Goal: Task Accomplishment & Management: Complete application form

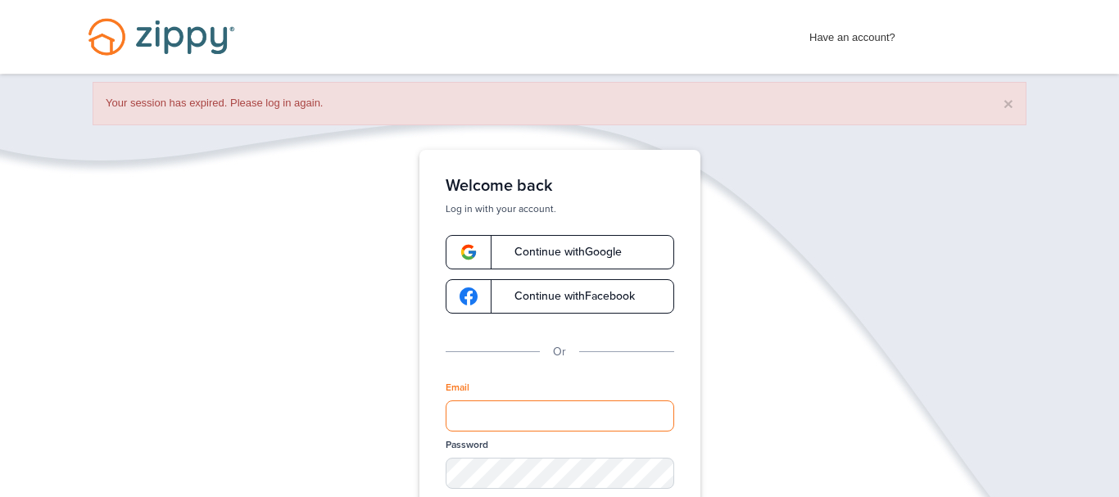
click at [487, 407] on input "Email" at bounding box center [560, 415] width 228 height 31
type input "**********"
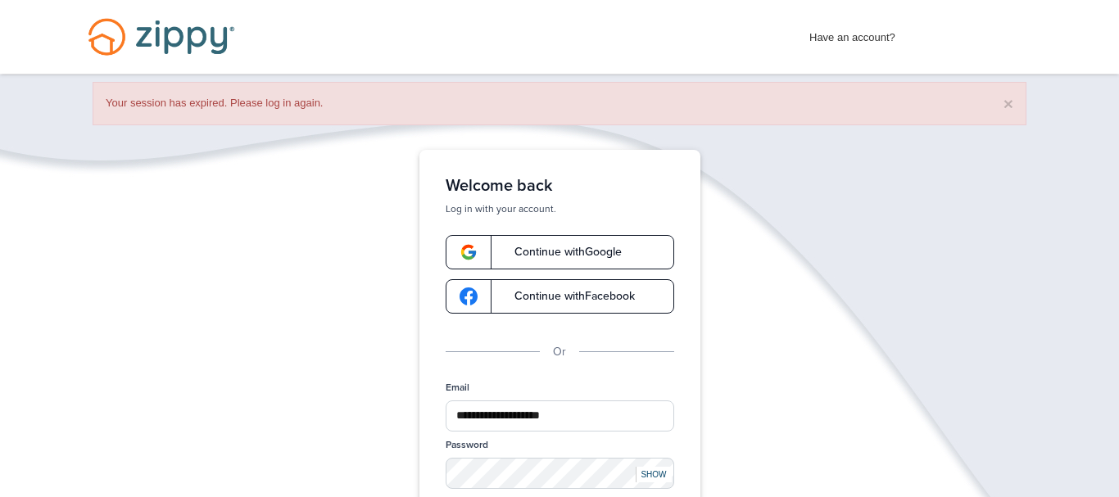
click at [419, 342] on div "**********" at bounding box center [559, 378] width 281 height 456
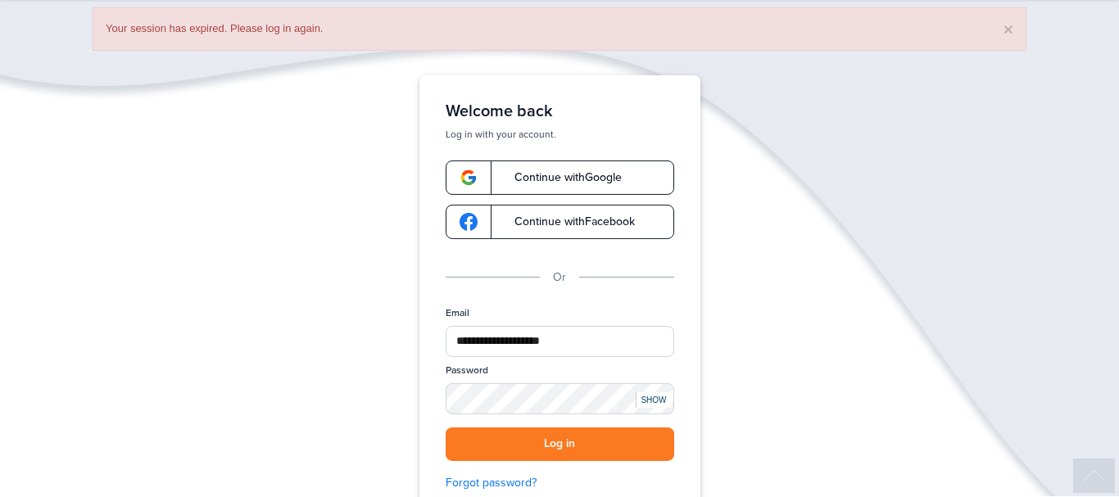
scroll to position [125, 0]
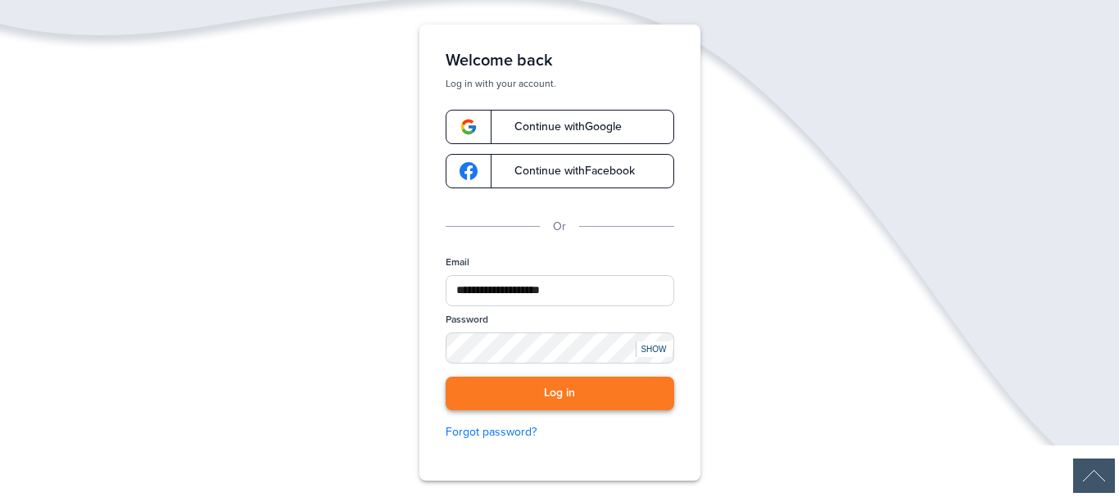
click at [471, 397] on button "Log in" at bounding box center [560, 394] width 228 height 34
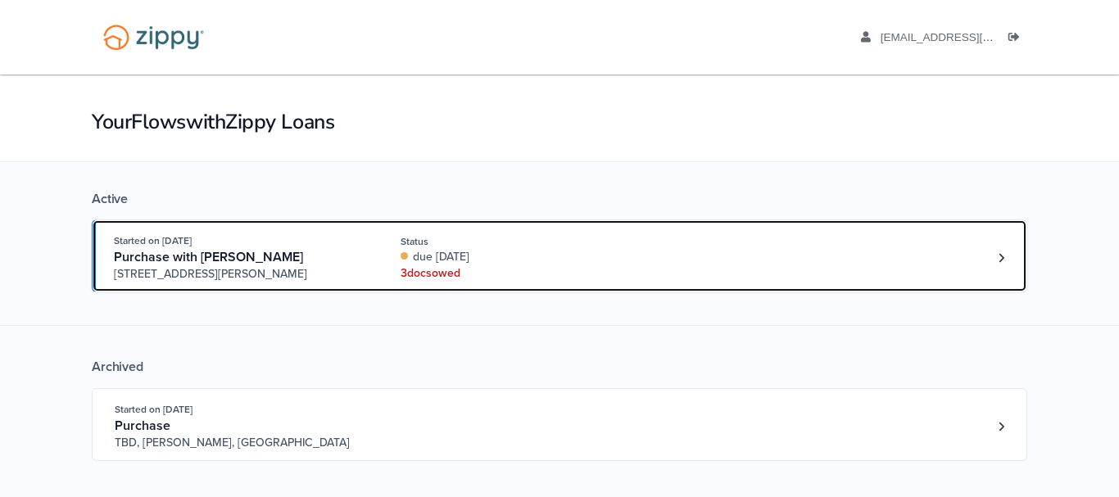
click at [486, 256] on div "due [DATE]" at bounding box center [509, 257] width 219 height 16
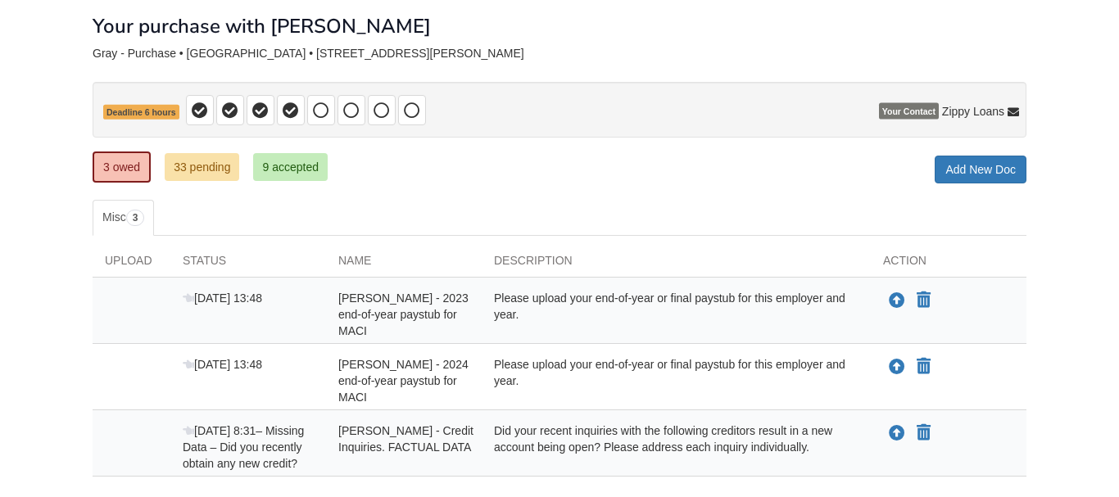
scroll to position [125, 0]
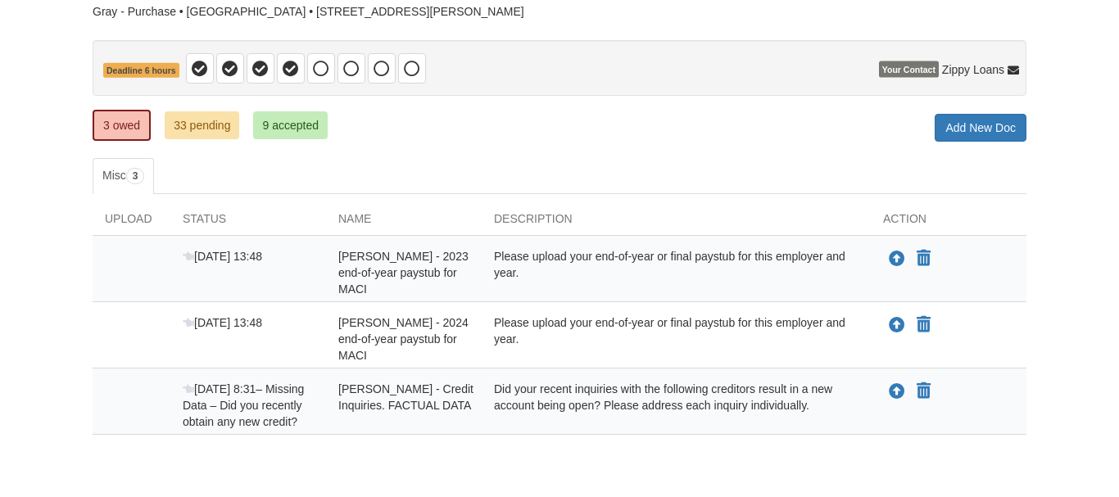
click at [52, 291] on body "Back to My Flows ivangray44@yahoo.com Logout" at bounding box center [559, 221] width 1119 height 692
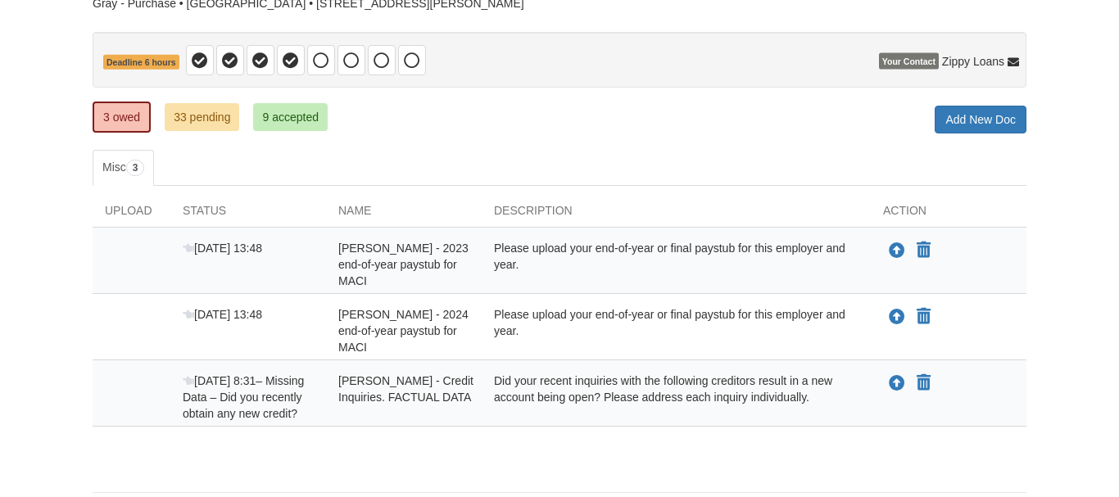
scroll to position [120, 0]
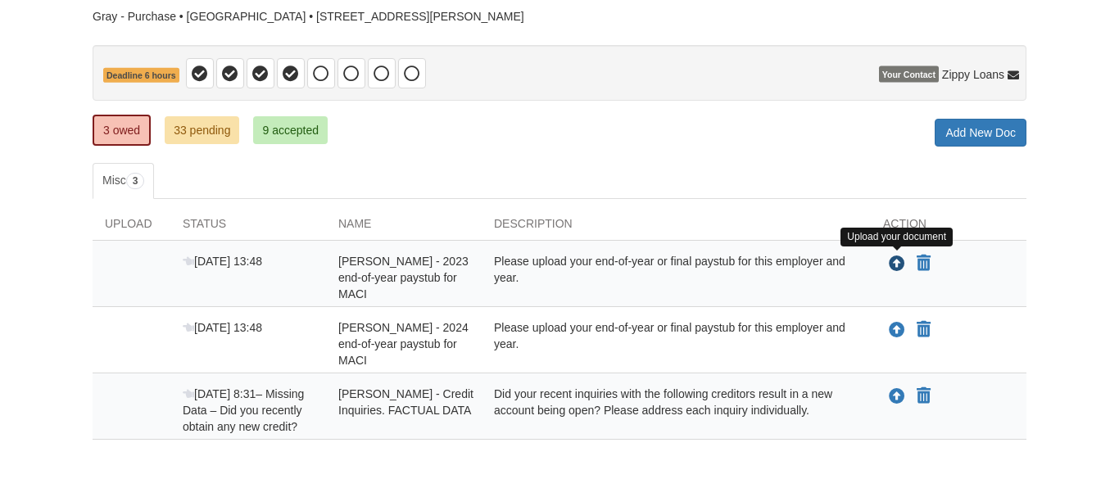
click at [898, 264] on icon "Upload Ivan Gray - 2023 end-of-year paystub for MACI" at bounding box center [897, 264] width 16 height 16
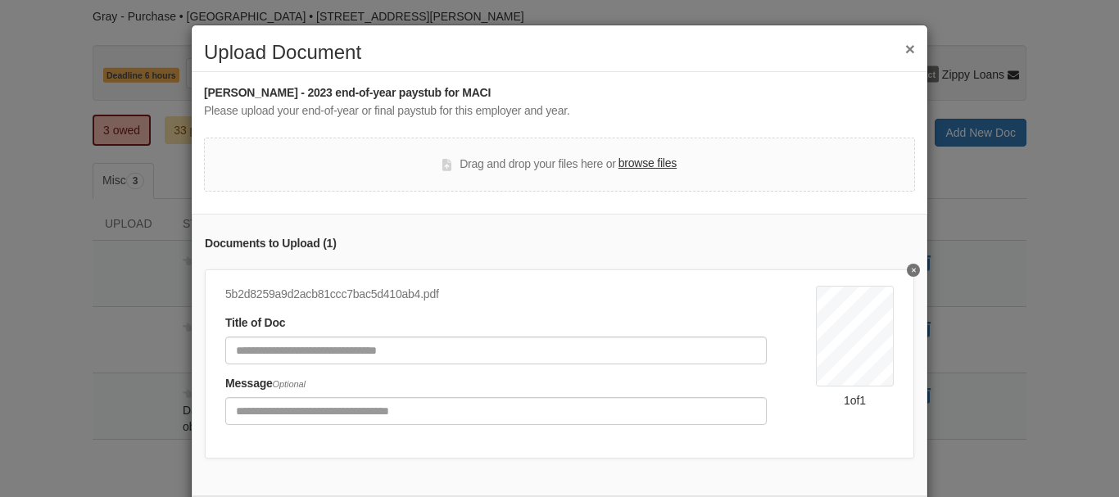
click at [836, 127] on div "Ivan Gray - 2023 end-of-year paystub for MACI Please upload your end-of-year or…" at bounding box center [559, 290] width 711 height 412
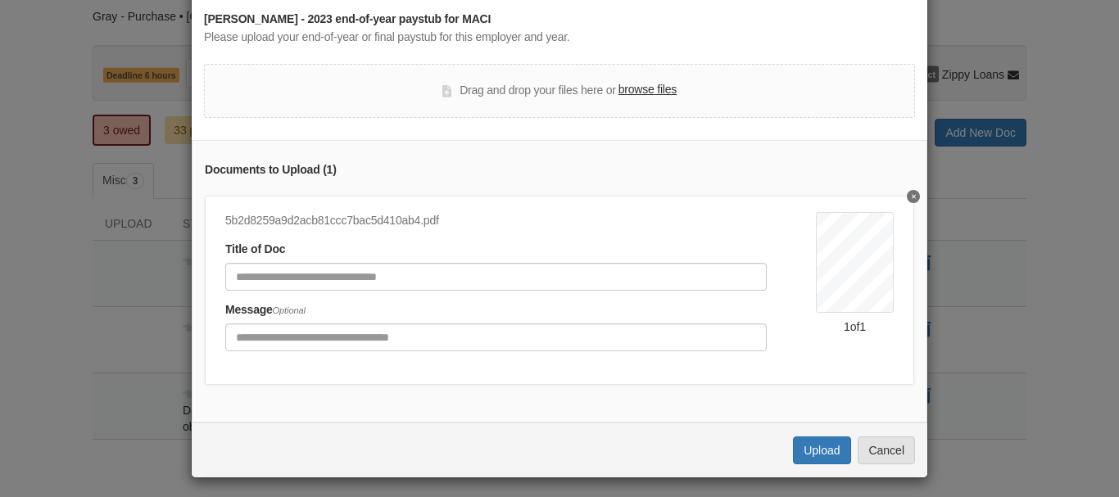
scroll to position [79, 0]
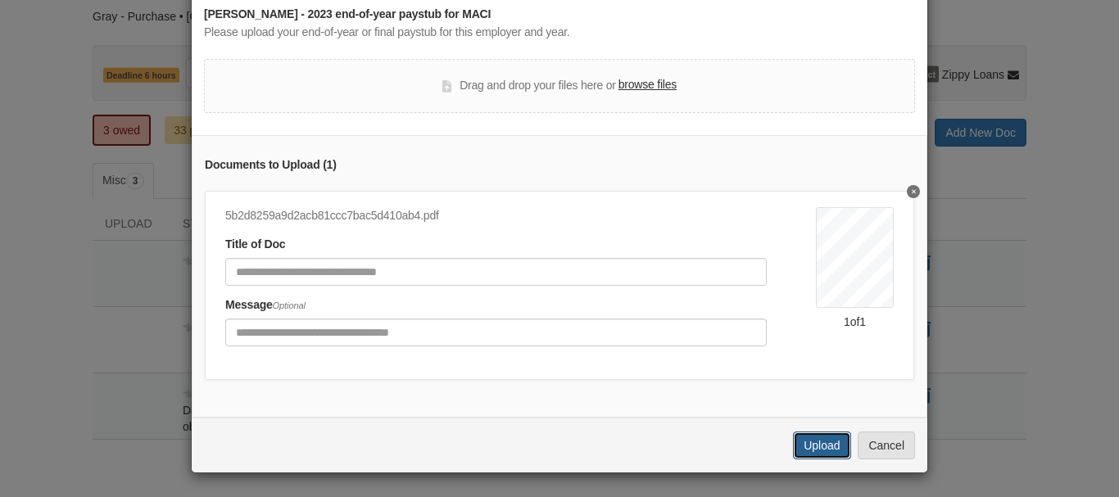
click at [805, 447] on button "Upload" at bounding box center [821, 446] width 57 height 28
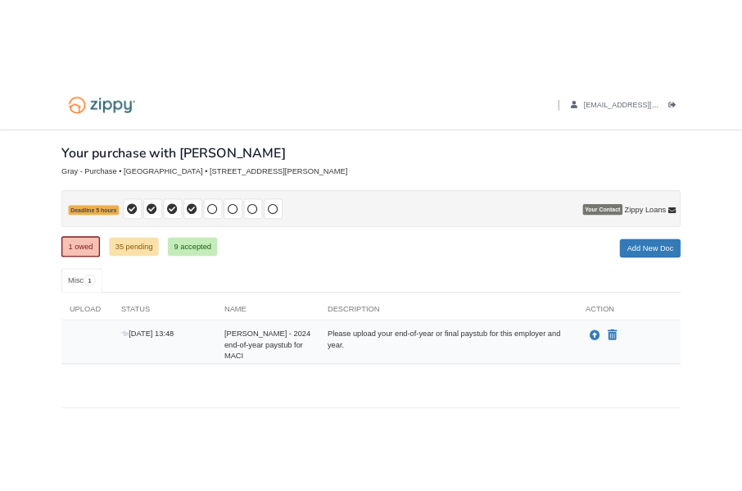
scroll to position [46, 0]
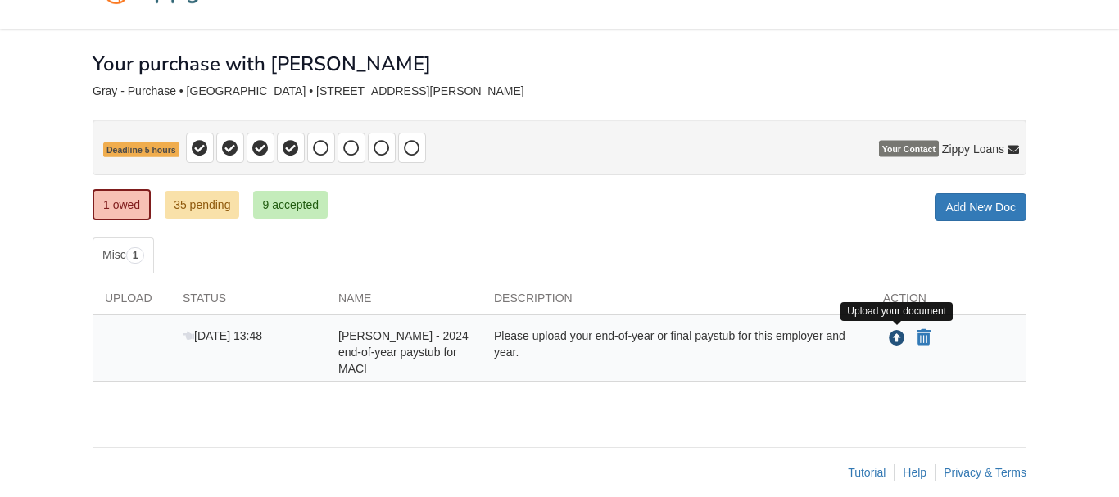
click at [895, 338] on icon "Upload Ivan Gray - 2024 end-of-year paystub for MACI" at bounding box center [897, 339] width 16 height 16
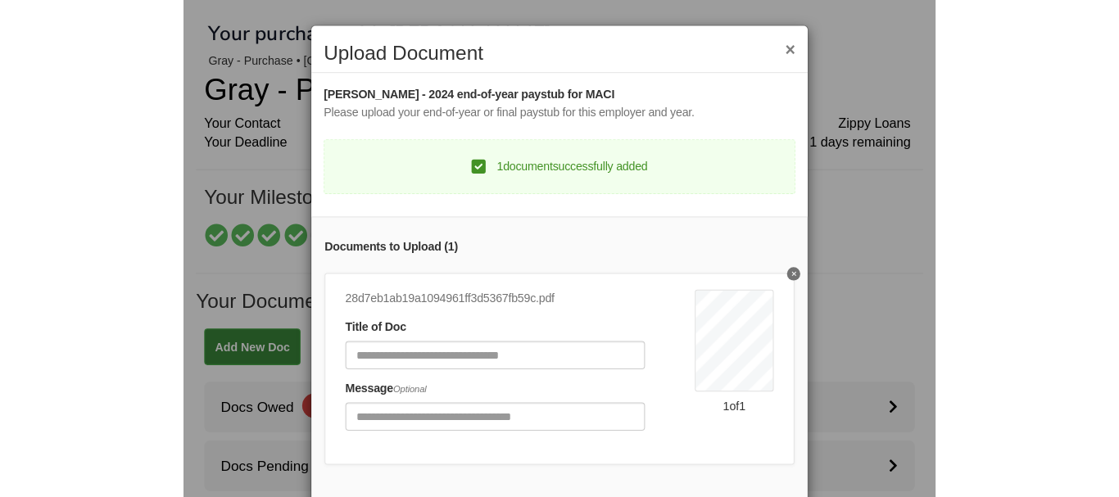
scroll to position [15, 0]
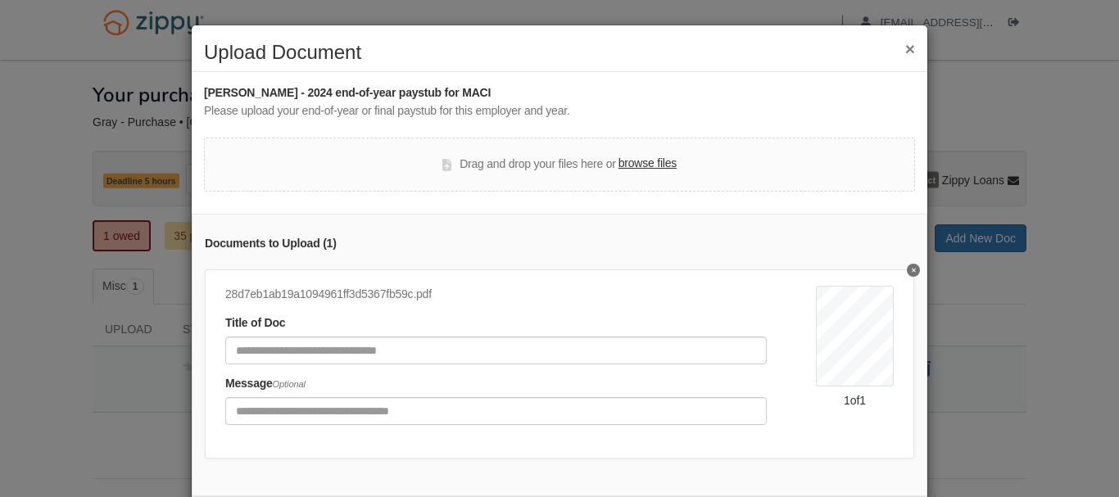
click at [769, 108] on div "Please upload your end-of-year or final paystub for this employer and year." at bounding box center [559, 111] width 711 height 18
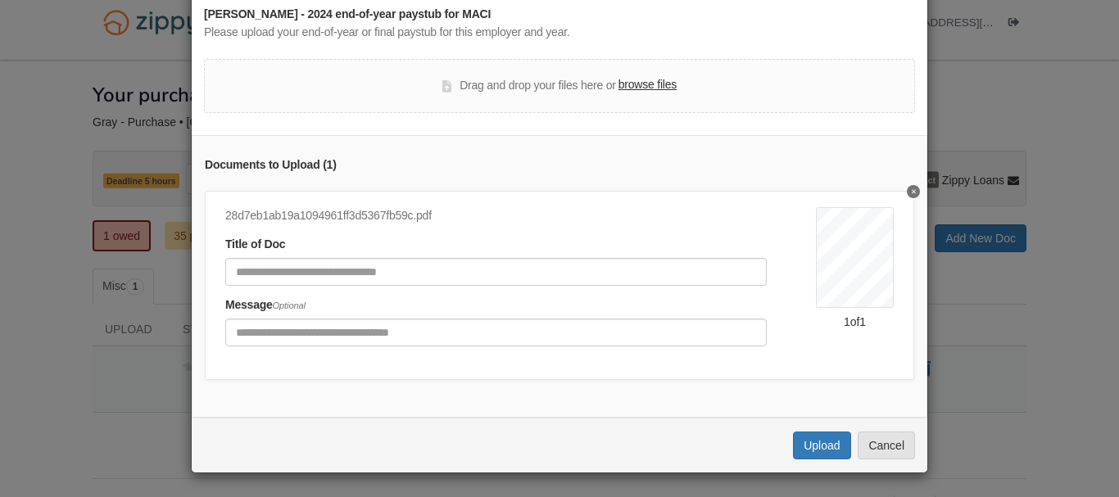
scroll to position [79, 0]
click at [797, 439] on button "Upload" at bounding box center [821, 445] width 57 height 28
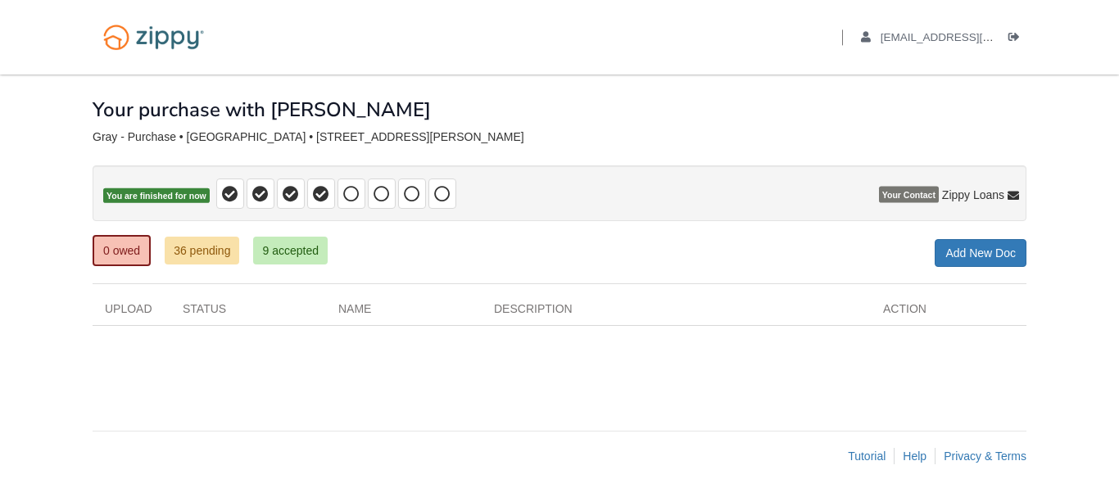
click at [409, 397] on div "× × × Pending Add Document Notice document will be included in the email sent t…" at bounding box center [560, 245] width 934 height 340
click at [189, 240] on link "36 pending" at bounding box center [202, 251] width 75 height 28
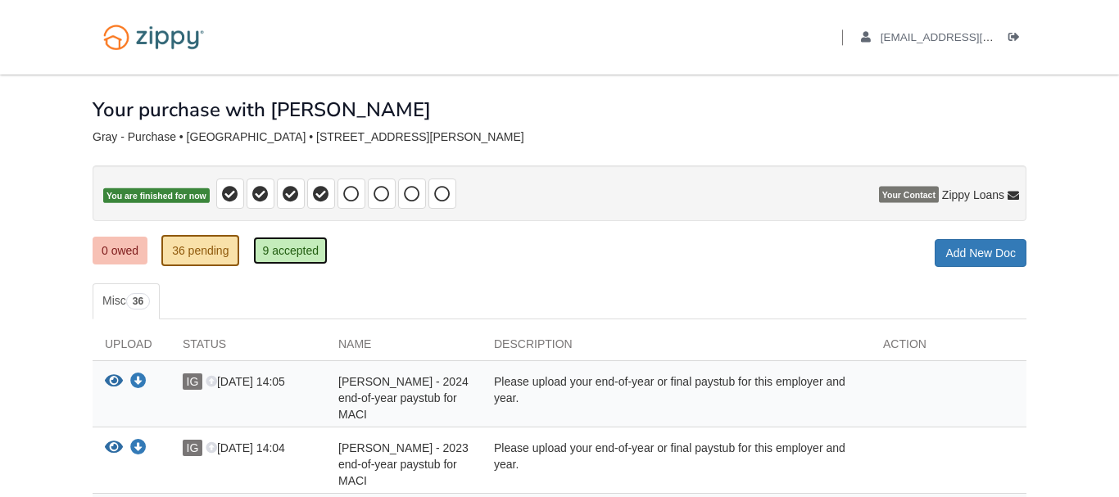
click at [270, 240] on link "9 accepted" at bounding box center [290, 251] width 75 height 28
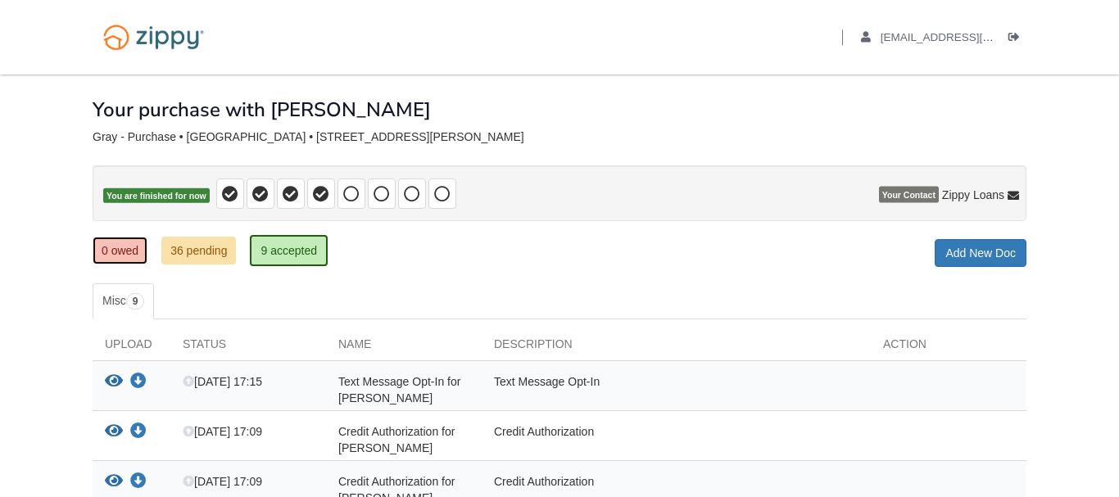
click at [115, 242] on link "0 owed" at bounding box center [120, 251] width 55 height 28
